Goal: Transaction & Acquisition: Subscribe to service/newsletter

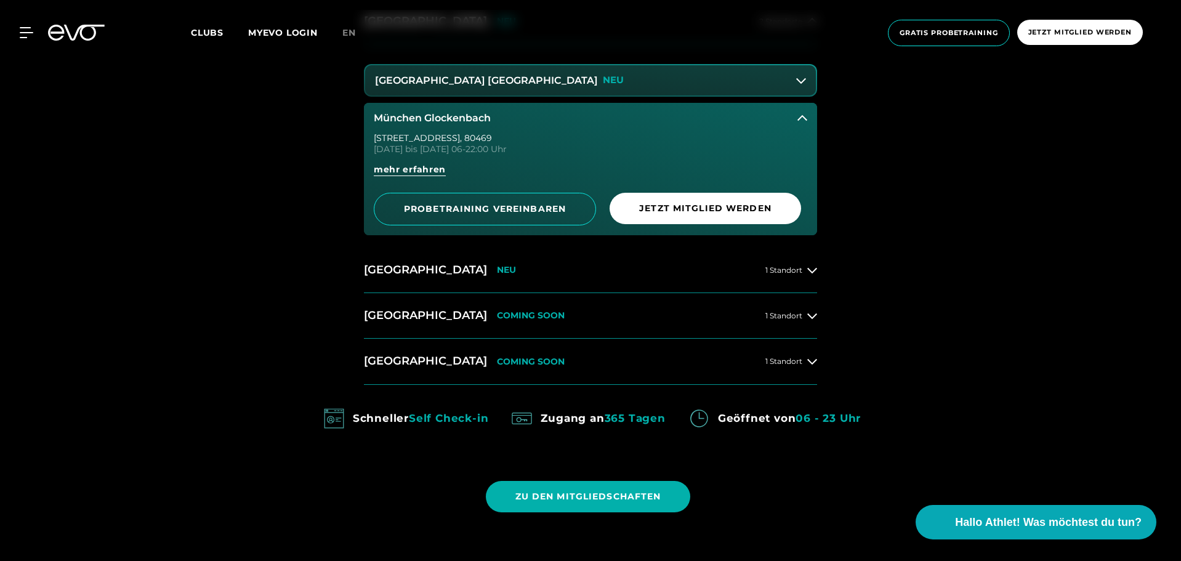
scroll to position [802, 0]
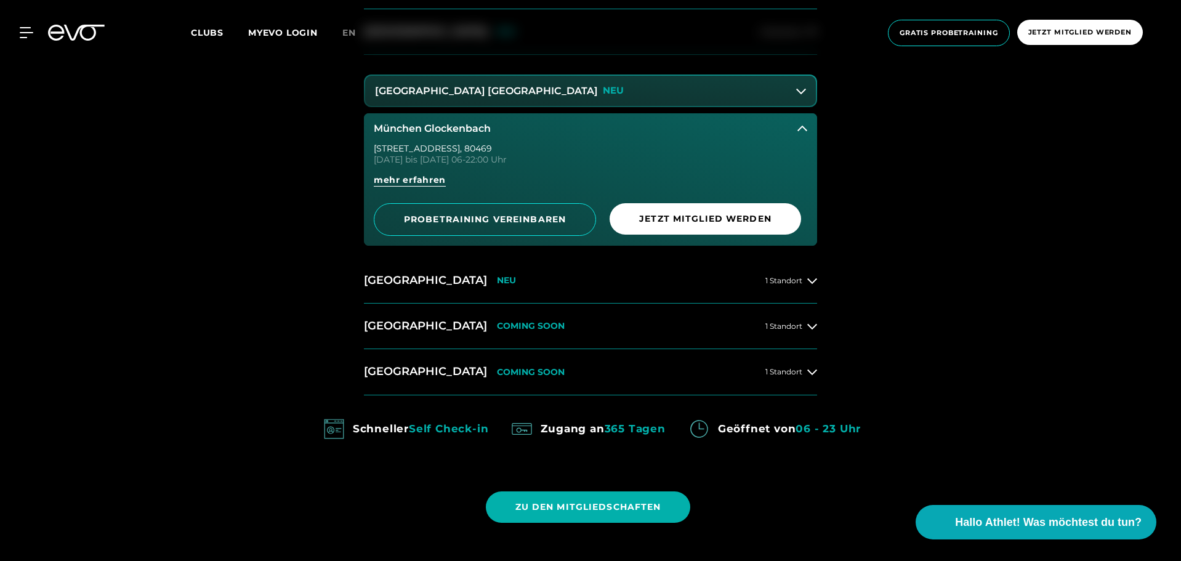
click at [583, 90] on button "[GEOGRAPHIC_DATA] Maxvorstadt NEU" at bounding box center [590, 91] width 451 height 31
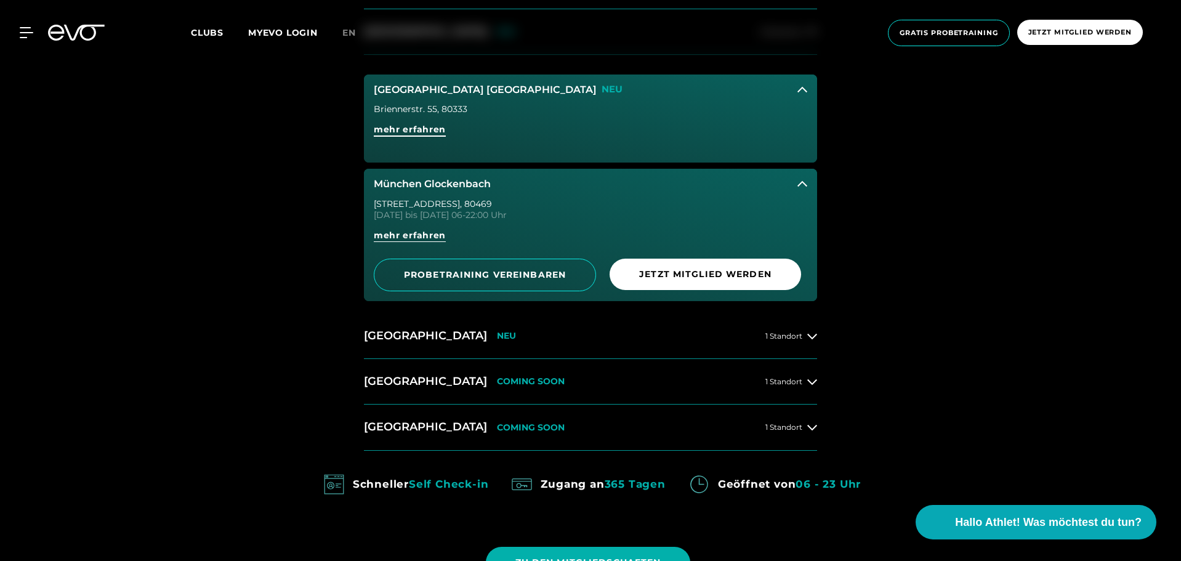
click at [434, 125] on span "mehr erfahren" at bounding box center [410, 129] width 72 height 13
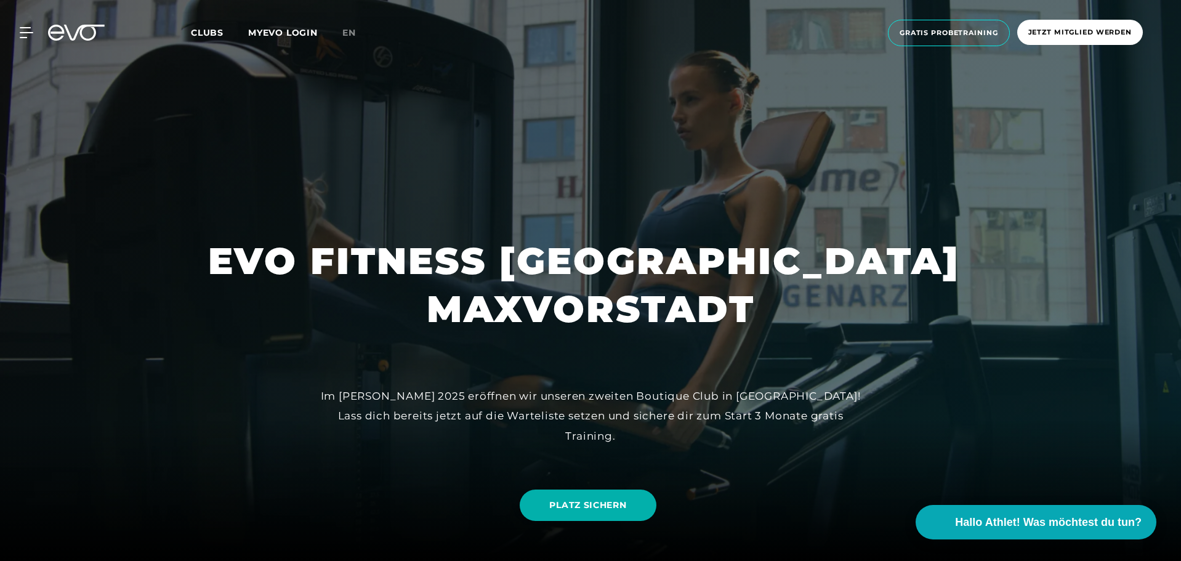
scroll to position [348, 0]
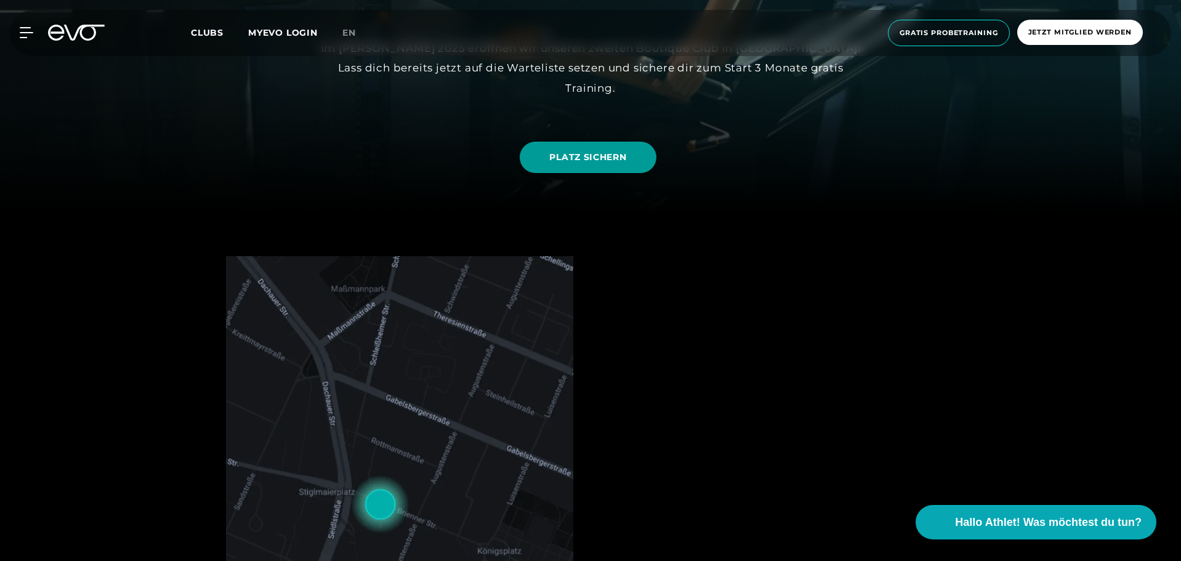
click at [590, 164] on link "PLATZ SICHERN" at bounding box center [588, 157] width 136 height 31
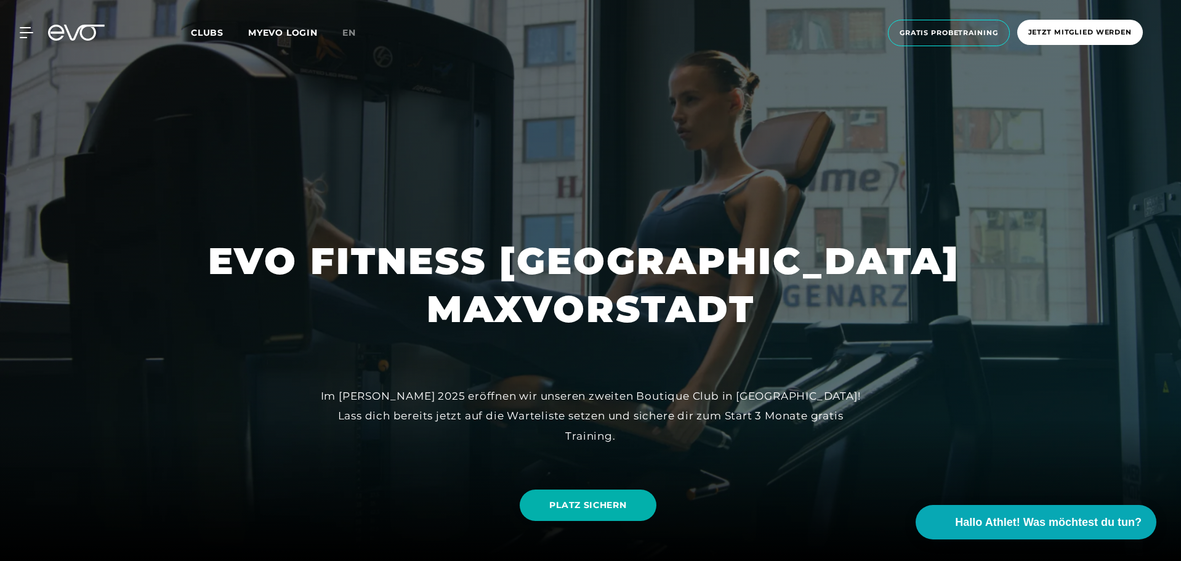
click at [70, 29] on icon at bounding box center [76, 33] width 57 height 16
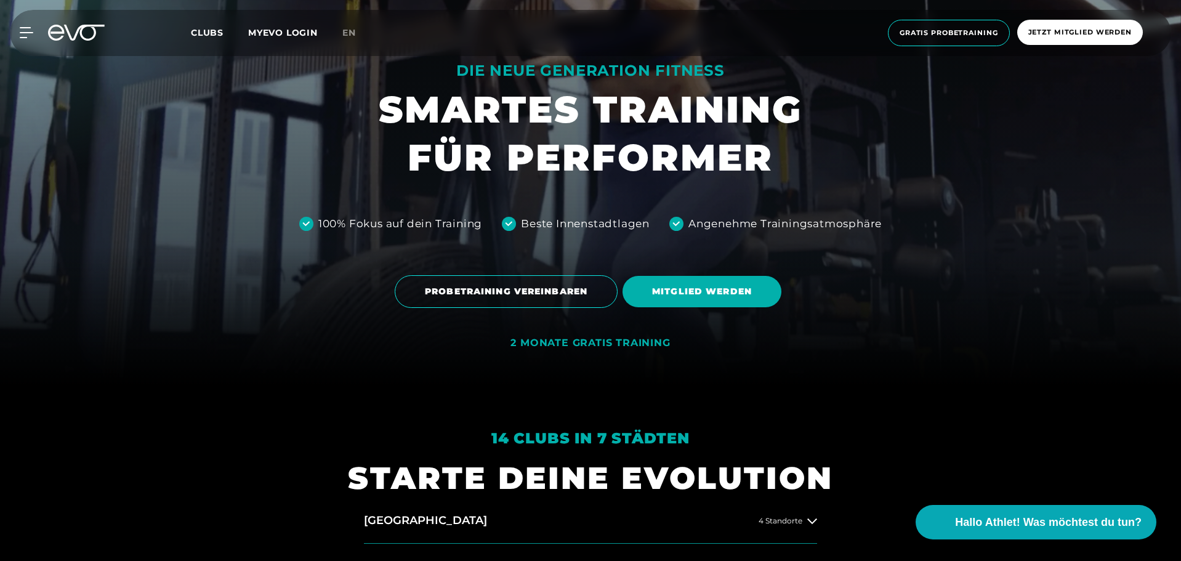
scroll to position [251, 0]
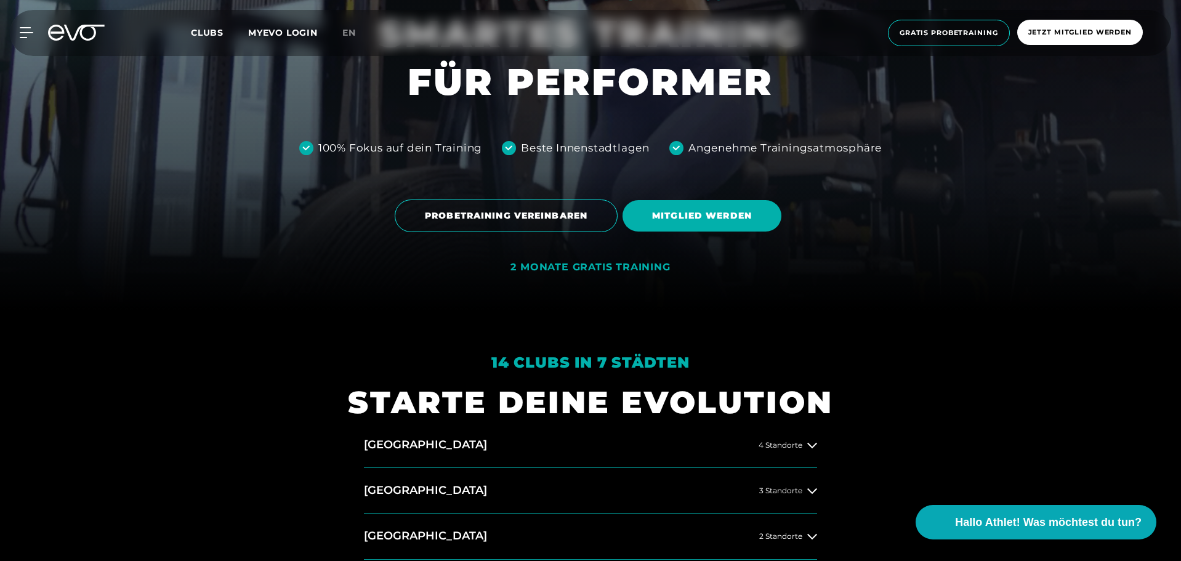
click at [620, 269] on div "2 MONATE GRATIS TRAINING" at bounding box center [591, 267] width 160 height 13
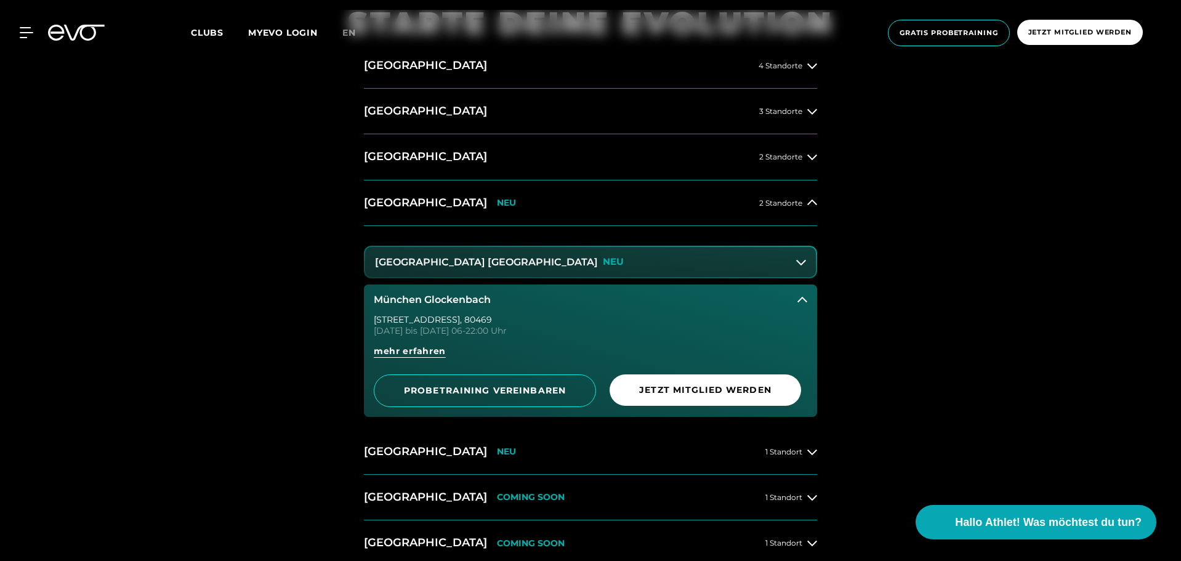
scroll to position [631, 0]
click at [793, 265] on button "[GEOGRAPHIC_DATA] Maxvorstadt NEU" at bounding box center [590, 261] width 451 height 31
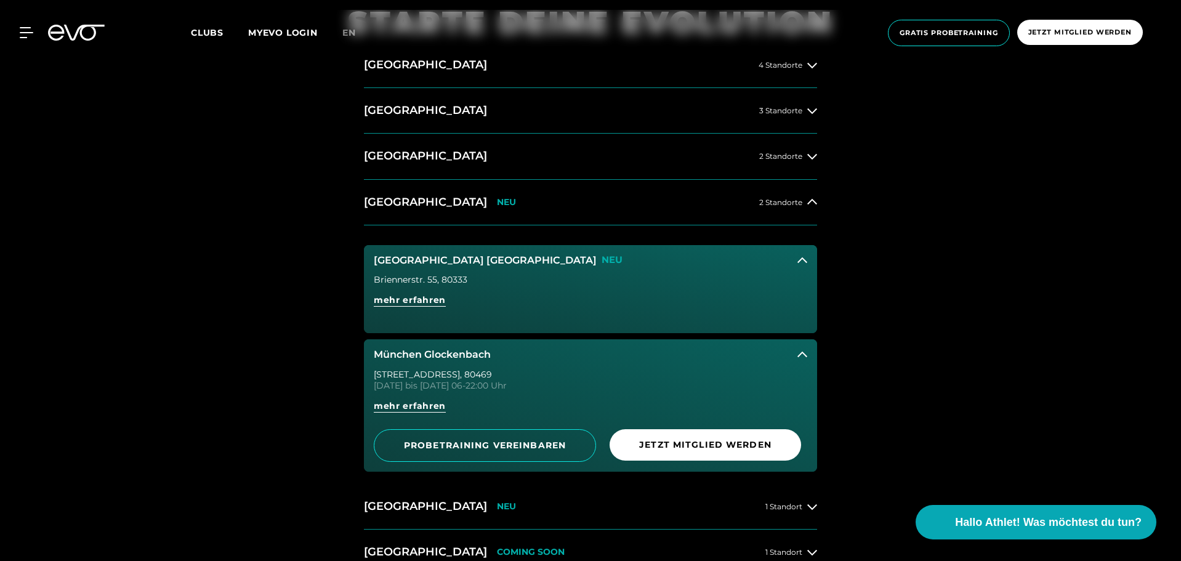
click at [793, 265] on button "[GEOGRAPHIC_DATA] Maxvorstadt NEU" at bounding box center [590, 260] width 453 height 31
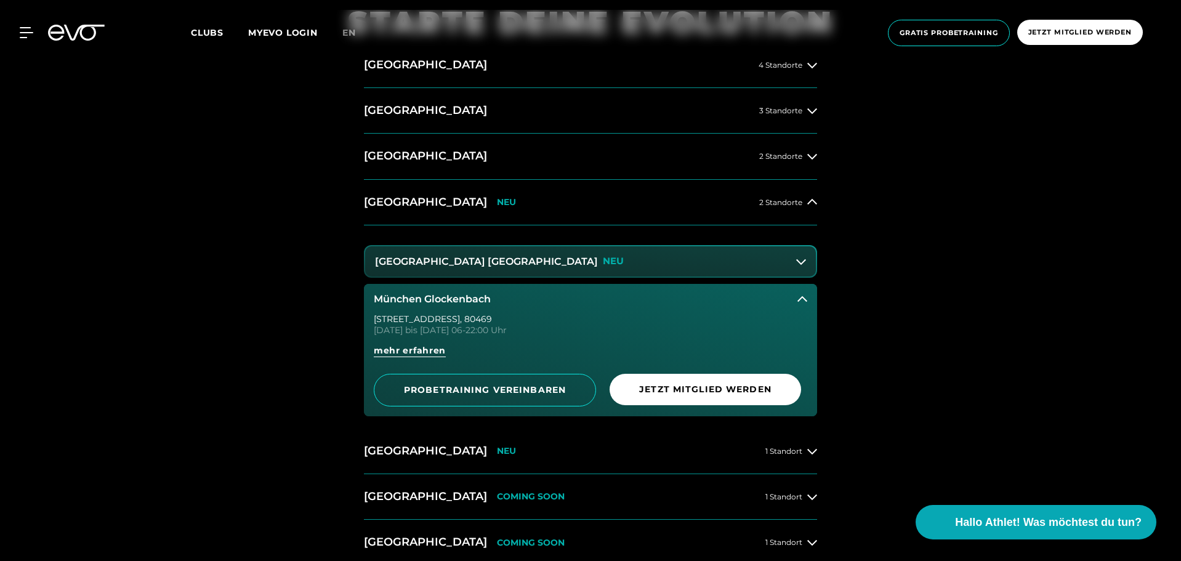
click at [790, 297] on button "München Glockenbach" at bounding box center [590, 299] width 453 height 31
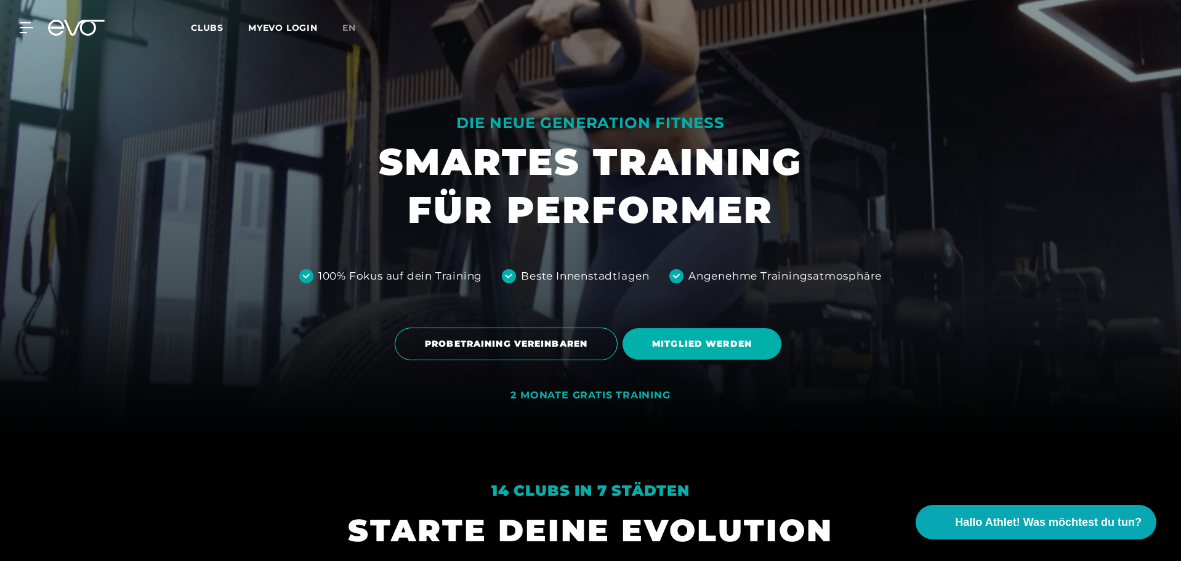
scroll to position [0, 0]
